Goal: Navigation & Orientation: Find specific page/section

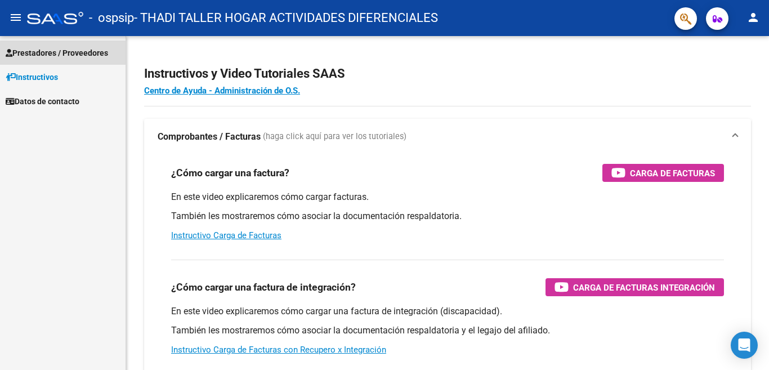
click at [84, 52] on span "Prestadores / Proveedores" at bounding box center [57, 53] width 102 height 12
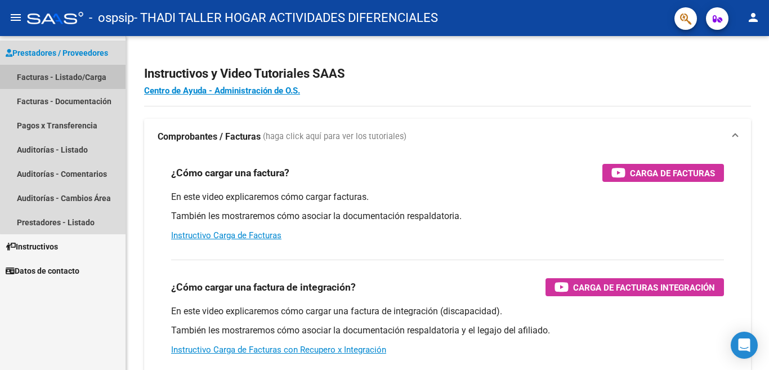
click at [70, 77] on link "Facturas - Listado/Carga" at bounding box center [63, 77] width 126 height 24
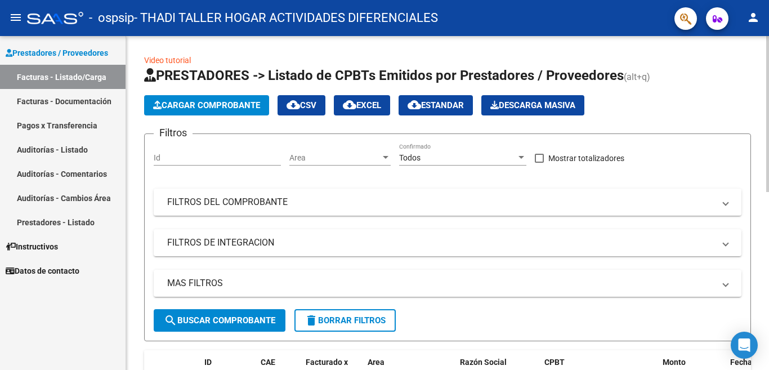
scroll to position [169, 0]
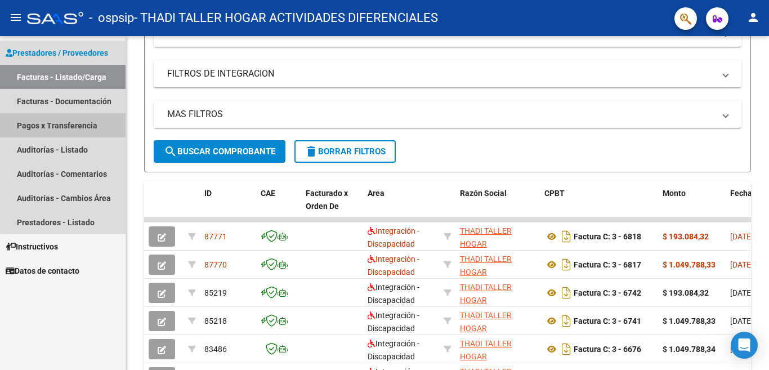
click at [58, 123] on link "Pagos x Transferencia" at bounding box center [63, 125] width 126 height 24
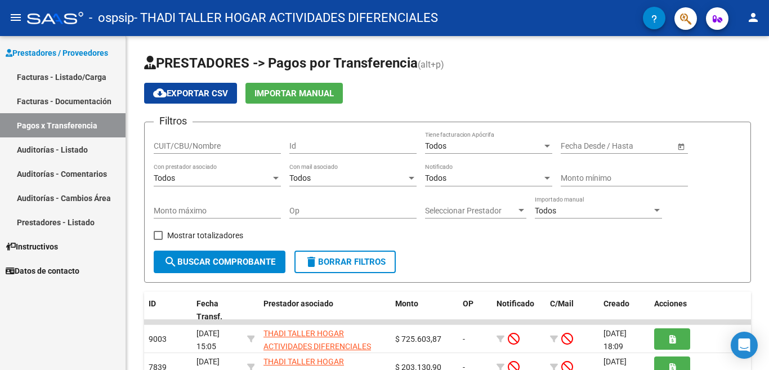
click at [76, 152] on link "Auditorías - Listado" at bounding box center [63, 149] width 126 height 24
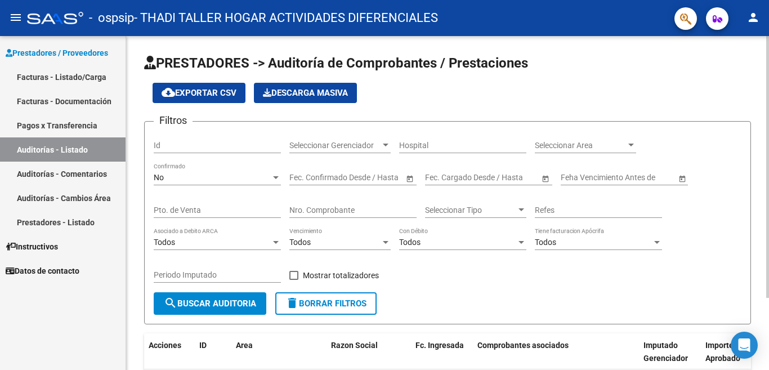
scroll to position [92, 0]
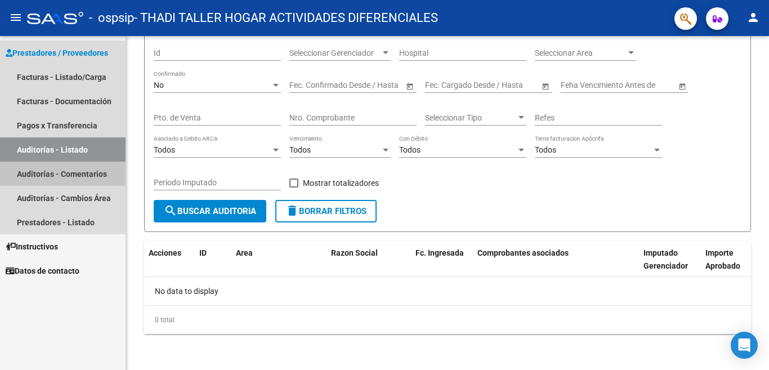
click at [87, 176] on link "Auditorías - Comentarios" at bounding box center [63, 174] width 126 height 24
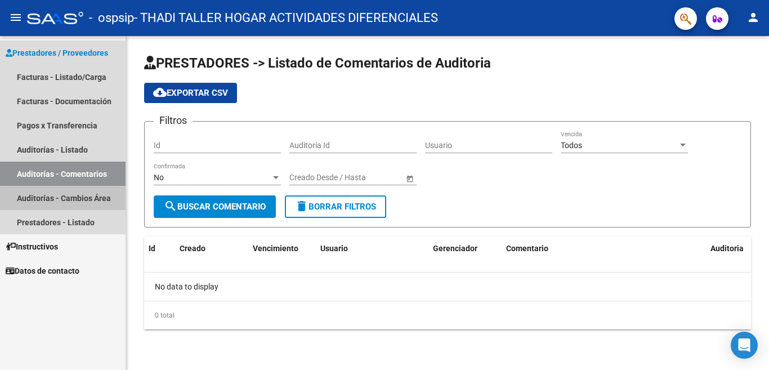
click at [93, 200] on link "Auditorías - Cambios Área" at bounding box center [63, 198] width 126 height 24
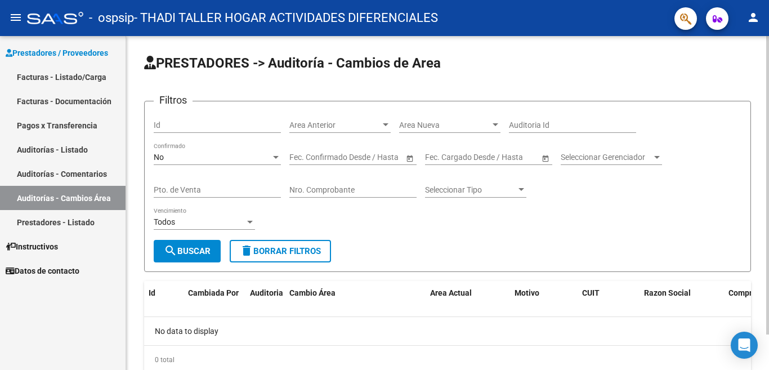
scroll to position [40, 0]
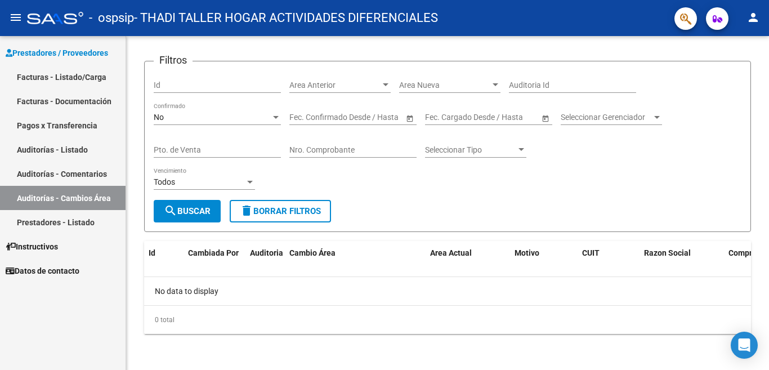
click at [84, 221] on link "Prestadores - Listado" at bounding box center [63, 222] width 126 height 24
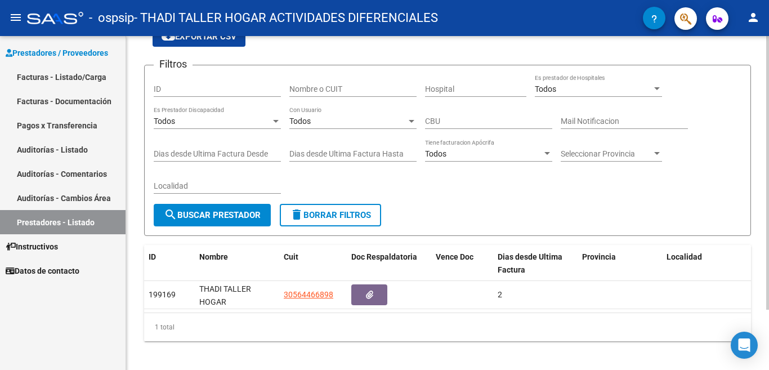
scroll to position [73, 0]
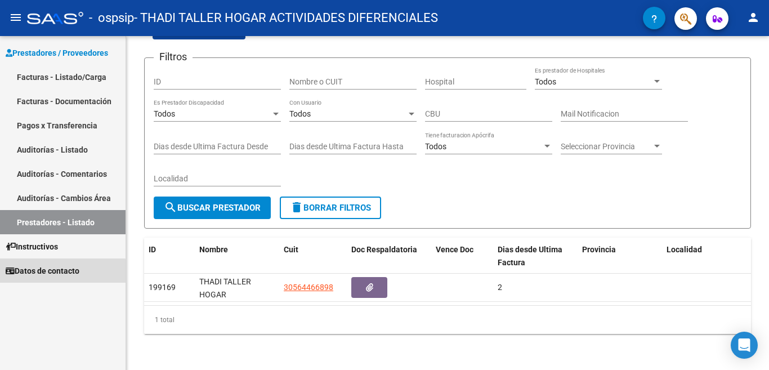
click at [49, 273] on span "Datos de contacto" at bounding box center [43, 271] width 74 height 12
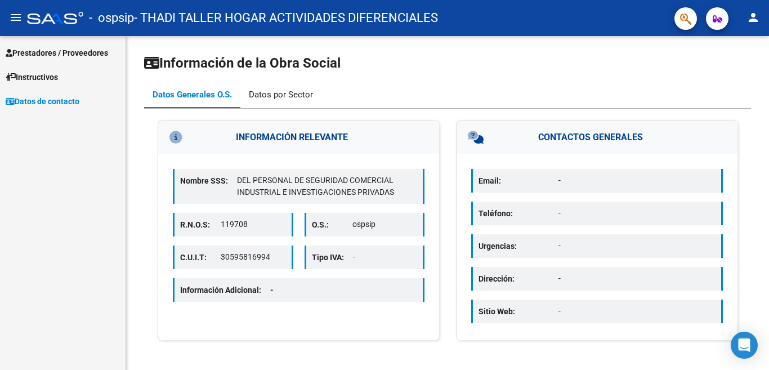
click at [311, 97] on div "Datos por Sector" at bounding box center [281, 94] width 64 height 12
